Goal: Task Accomplishment & Management: Manage account settings

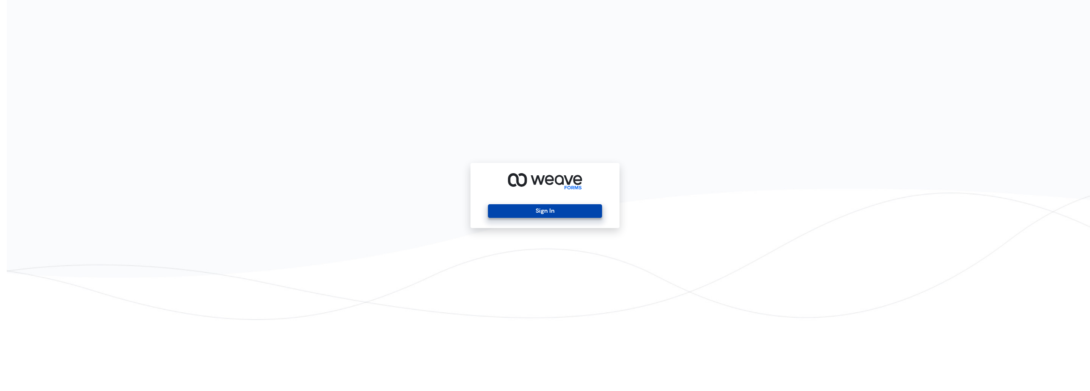
click at [530, 206] on button "Sign In" at bounding box center [545, 211] width 114 height 14
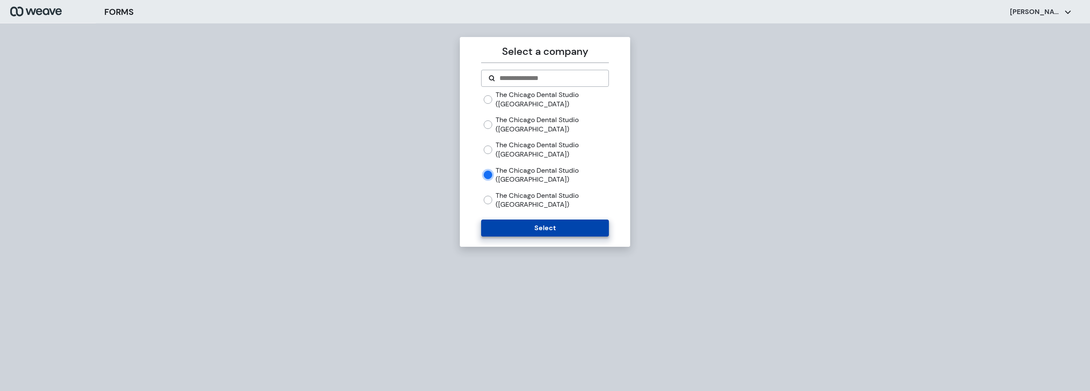
click at [541, 229] on button "Select" at bounding box center [544, 228] width 127 height 17
